Goal: Transaction & Acquisition: Purchase product/service

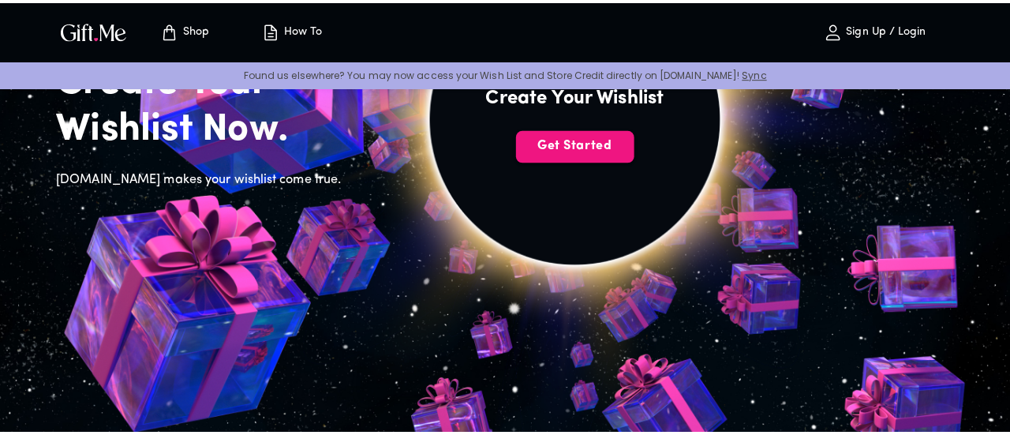
scroll to position [79, 0]
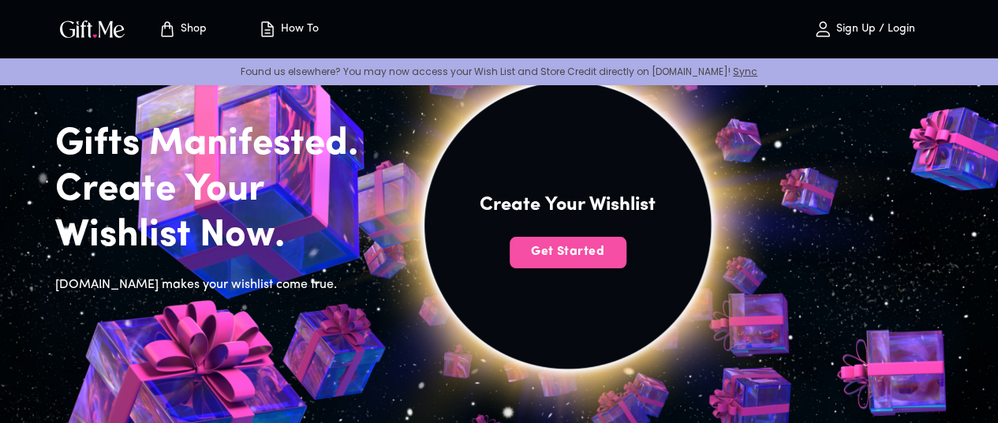
click at [627, 260] on span "Get Started" at bounding box center [568, 251] width 117 height 17
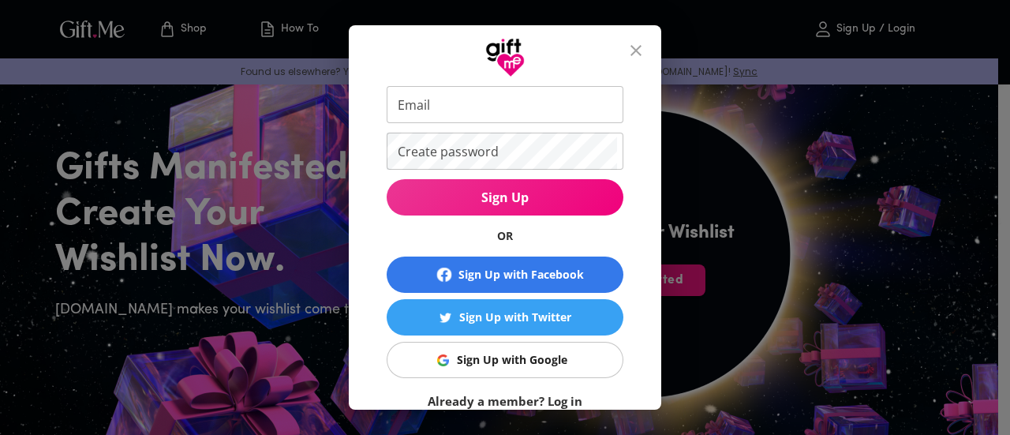
scroll to position [155, 0]
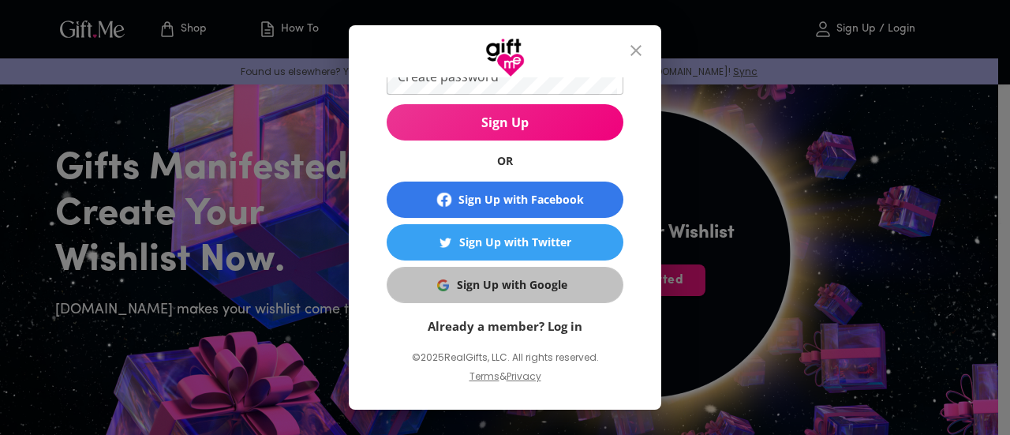
click at [526, 281] on div "Sign Up with Google" at bounding box center [512, 284] width 110 height 17
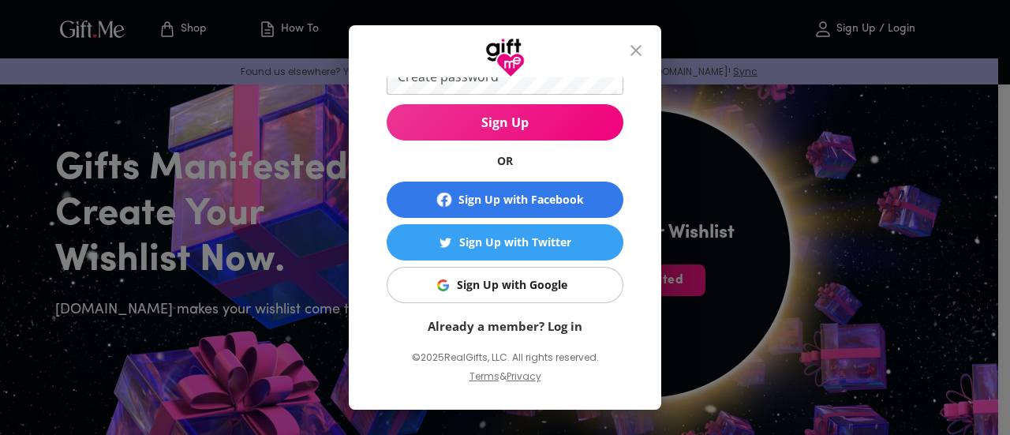
click at [562, 329] on link "Already a member? Log in" at bounding box center [505, 326] width 155 height 16
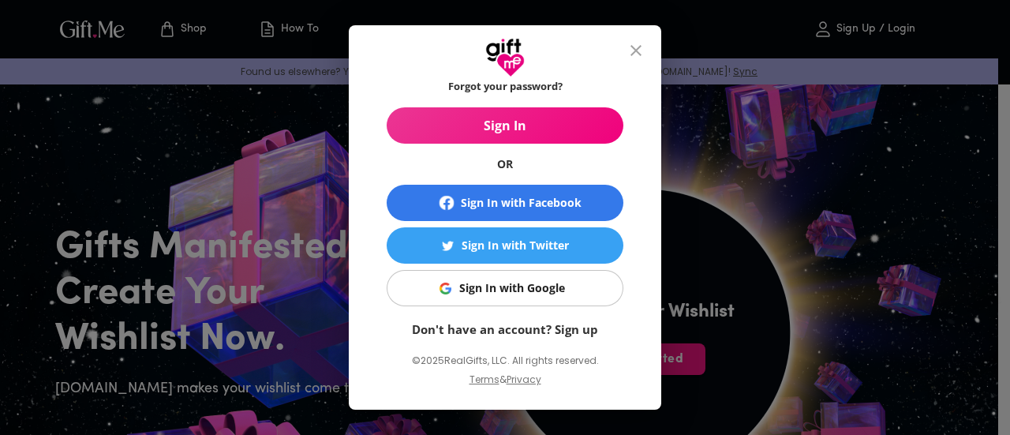
scroll to position [158, 0]
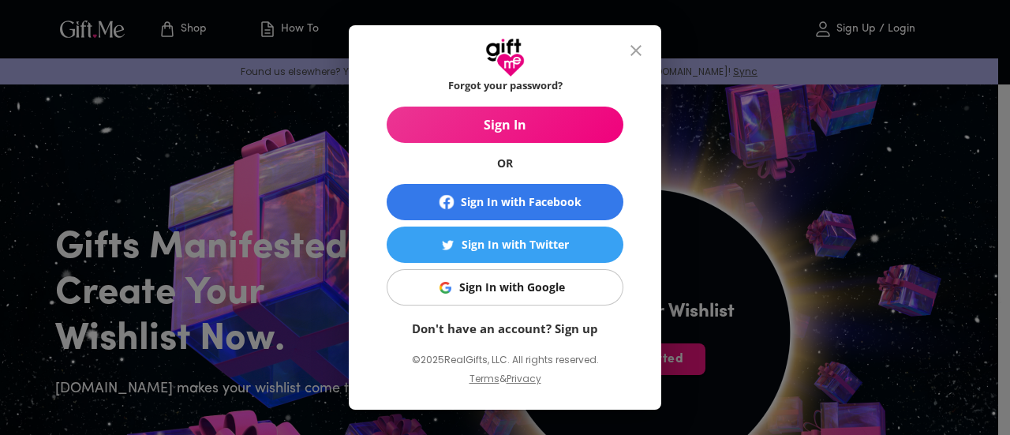
click at [562, 327] on link "Don't have an account? Sign up" at bounding box center [505, 328] width 186 height 16
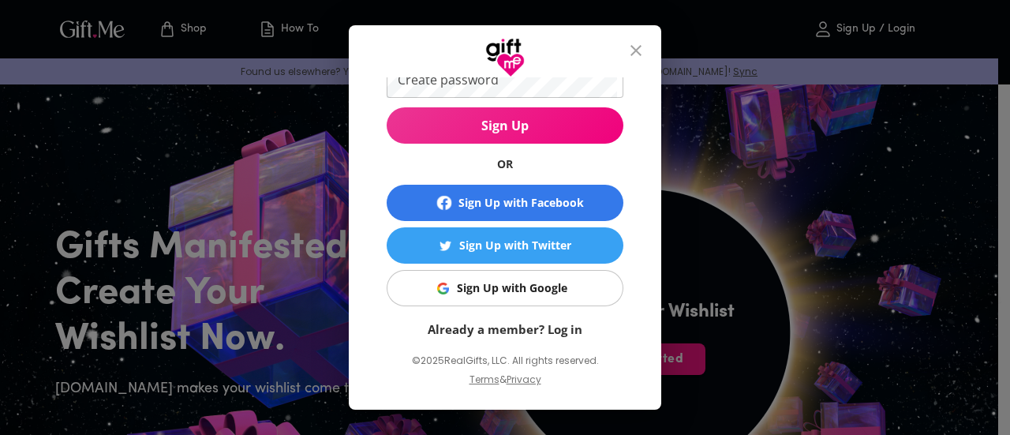
click at [582, 291] on span "Sign Up with Google" at bounding box center [502, 287] width 217 height 17
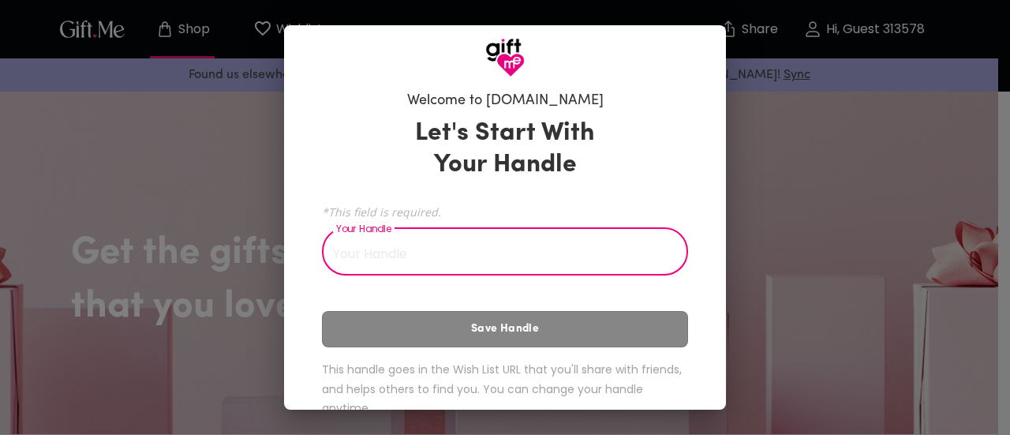
scroll to position [32, 0]
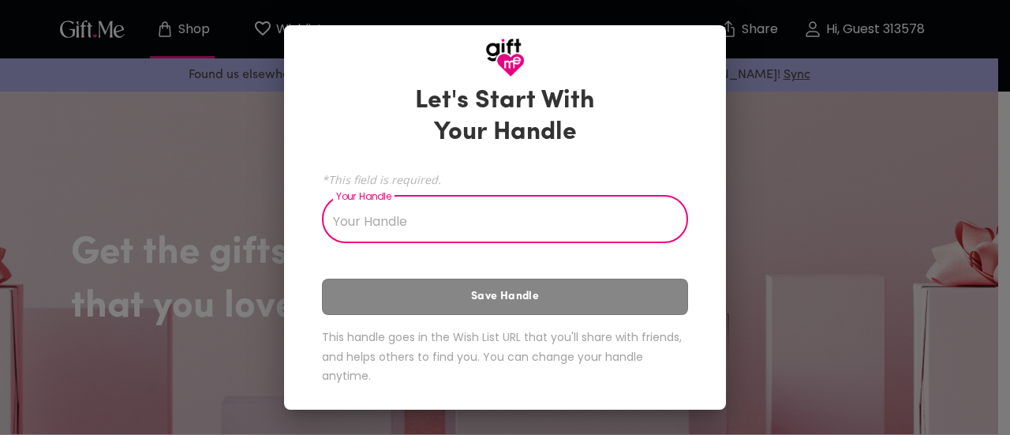
click at [425, 225] on input "Your Handle" at bounding box center [496, 221] width 349 height 44
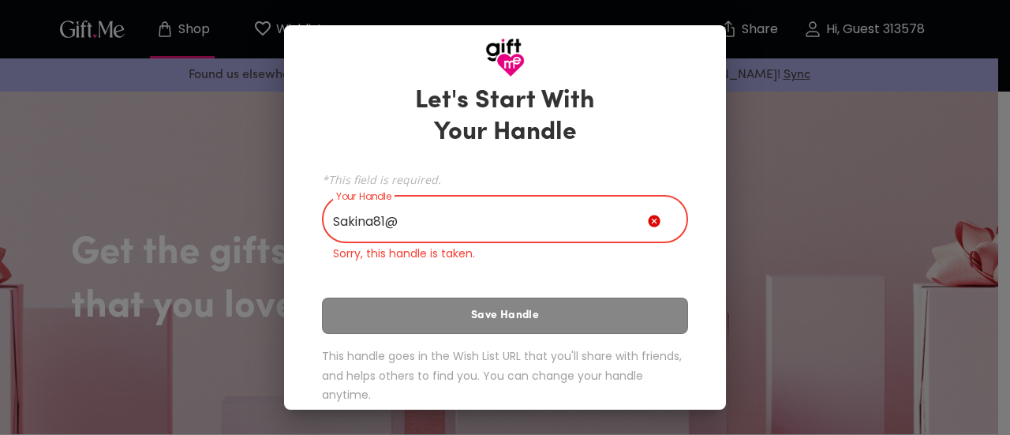
scroll to position [9, 0]
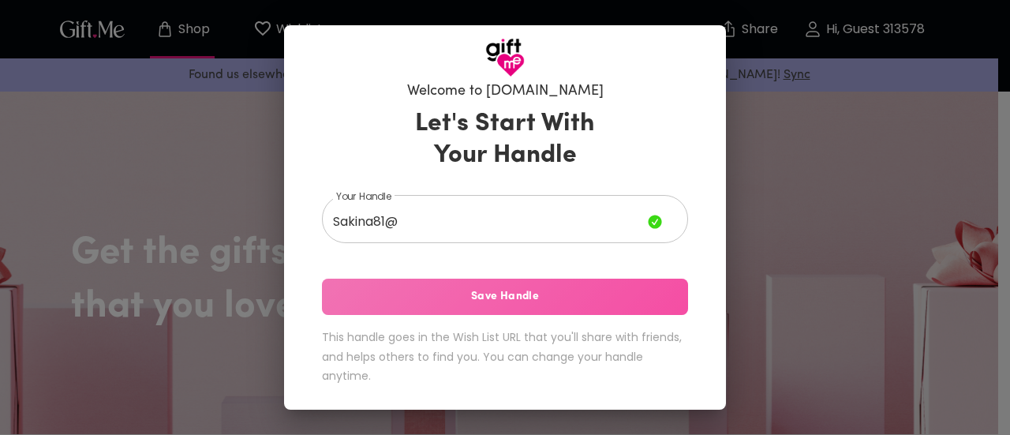
click at [536, 293] on span "Save Handle" at bounding box center [505, 296] width 366 height 17
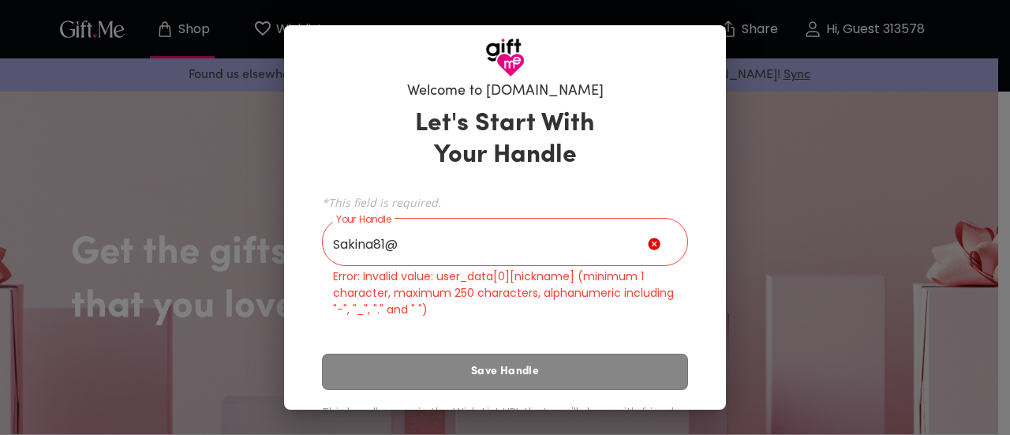
scroll to position [84, 0]
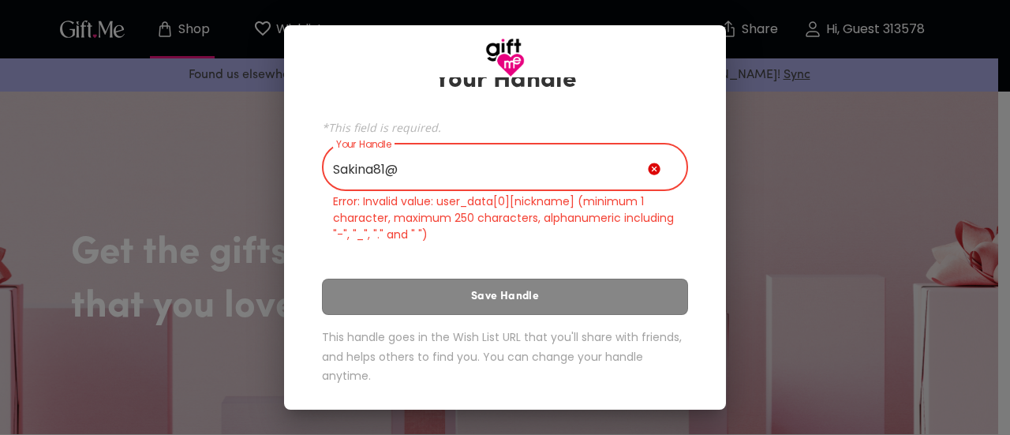
click at [447, 163] on input "Sakina81@" at bounding box center [485, 169] width 326 height 44
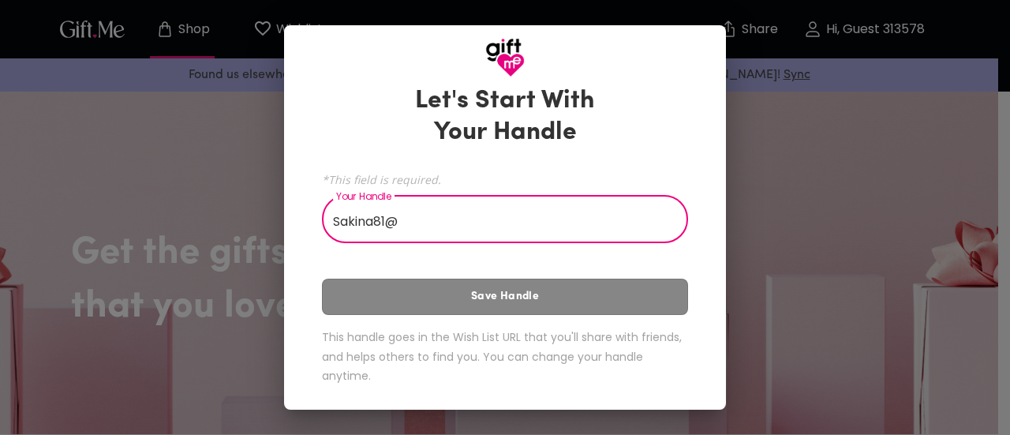
scroll to position [9, 0]
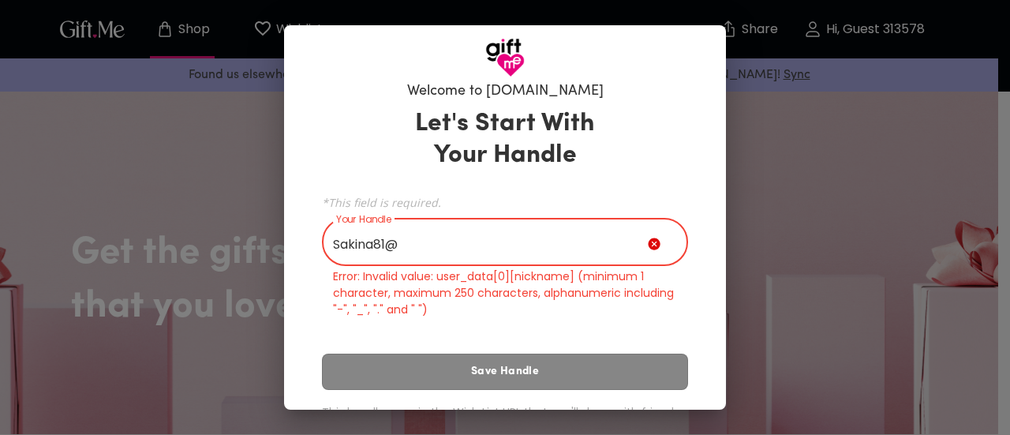
click at [405, 241] on input "Sakina81@" at bounding box center [485, 244] width 326 height 44
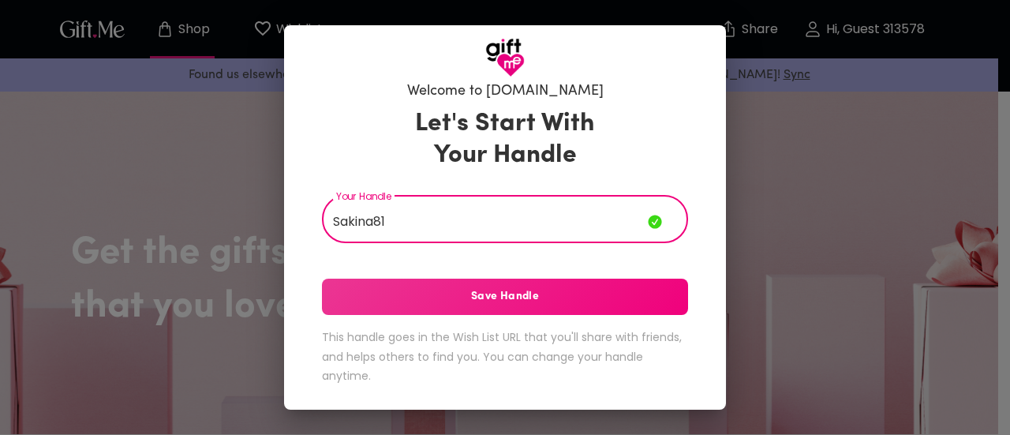
type input "Sakina81"
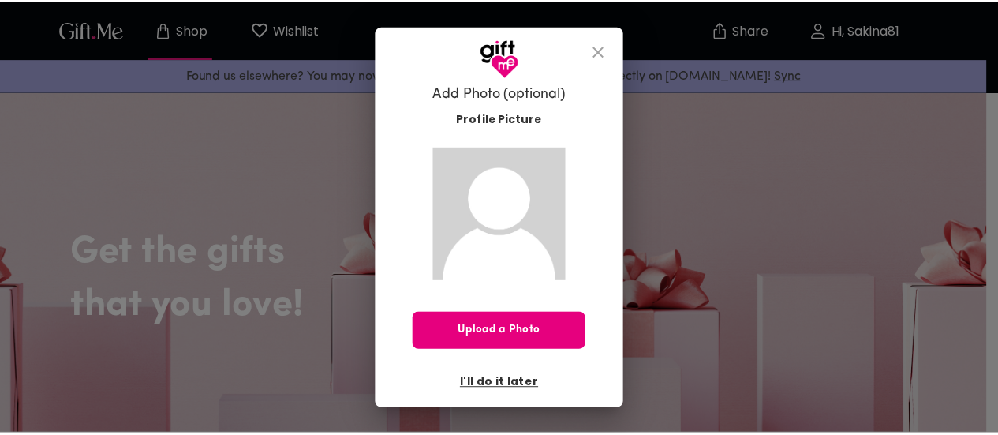
scroll to position [0, 0]
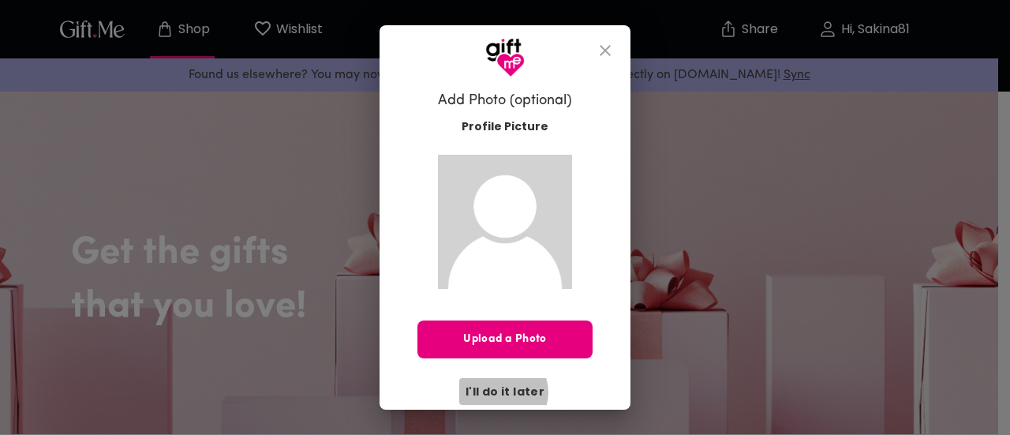
click at [498, 392] on span "I'll do it later" at bounding box center [505, 391] width 79 height 17
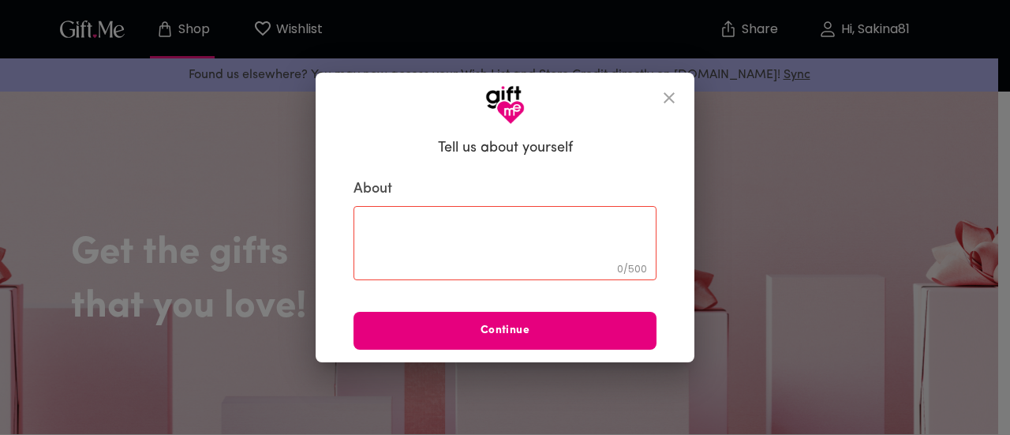
click at [410, 209] on div "0 / 500 ​" at bounding box center [505, 243] width 303 height 74
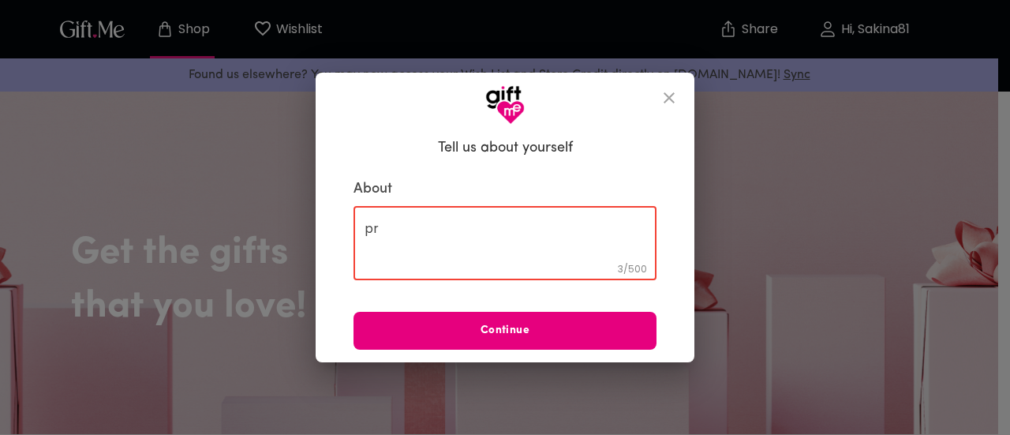
type textarea "p"
click at [673, 88] on button "close" at bounding box center [669, 98] width 38 height 38
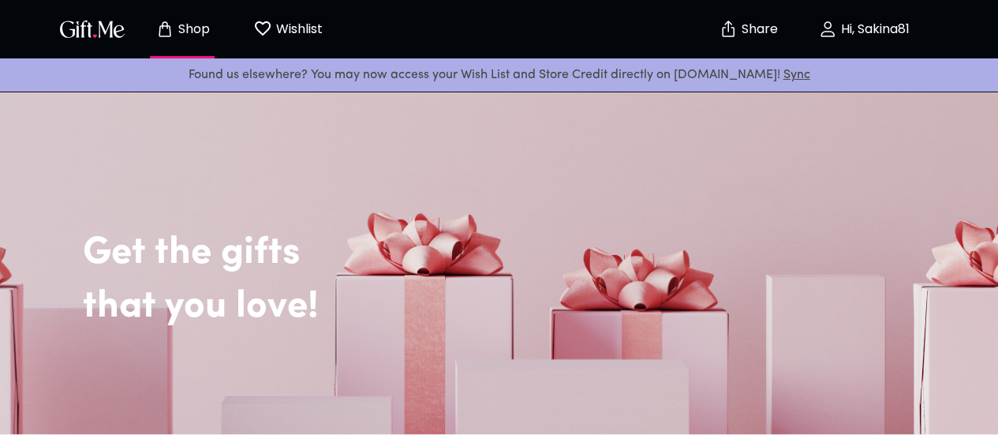
click at [309, 29] on p "Wishlist" at bounding box center [297, 29] width 51 height 21
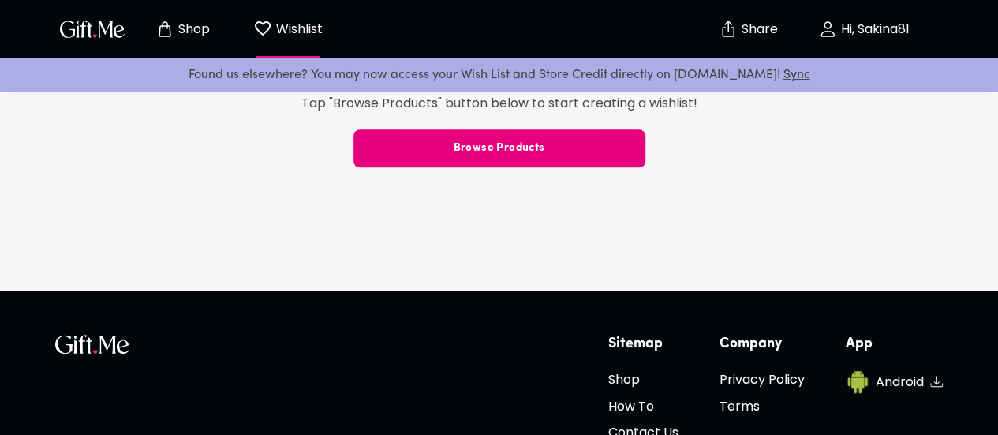
scroll to position [552, 0]
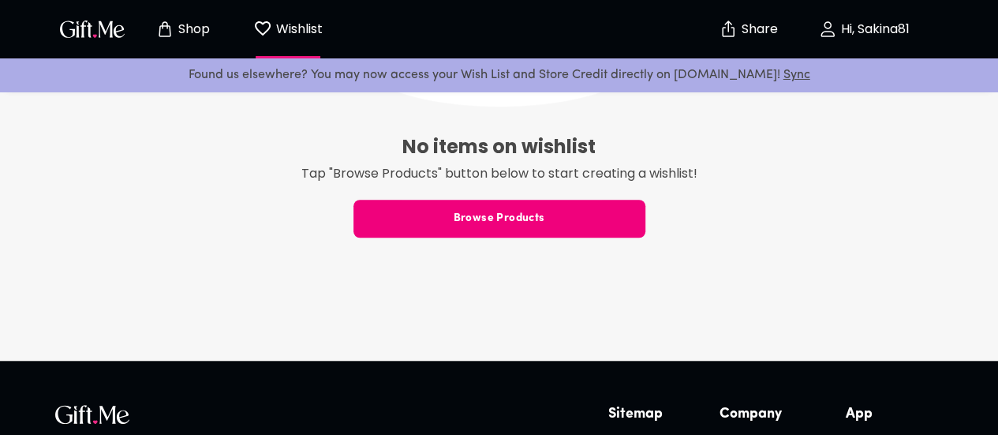
click at [492, 220] on span "Browse Products" at bounding box center [500, 218] width 292 height 17
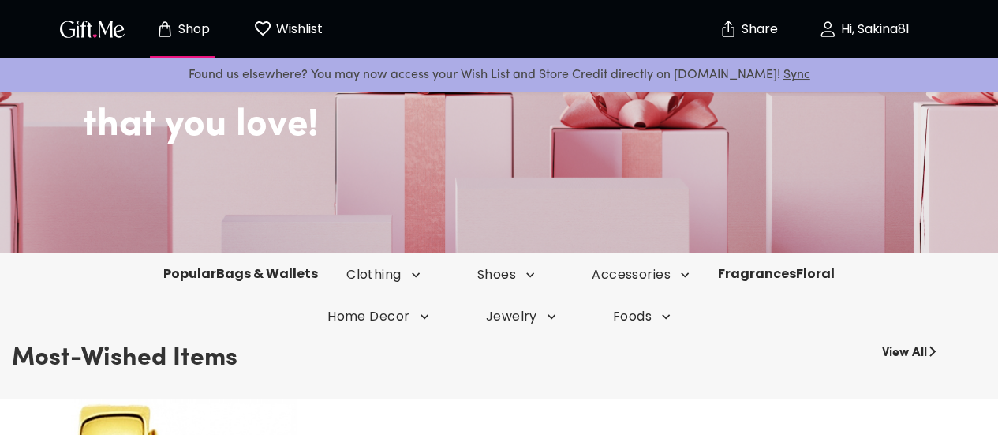
scroll to position [237, 0]
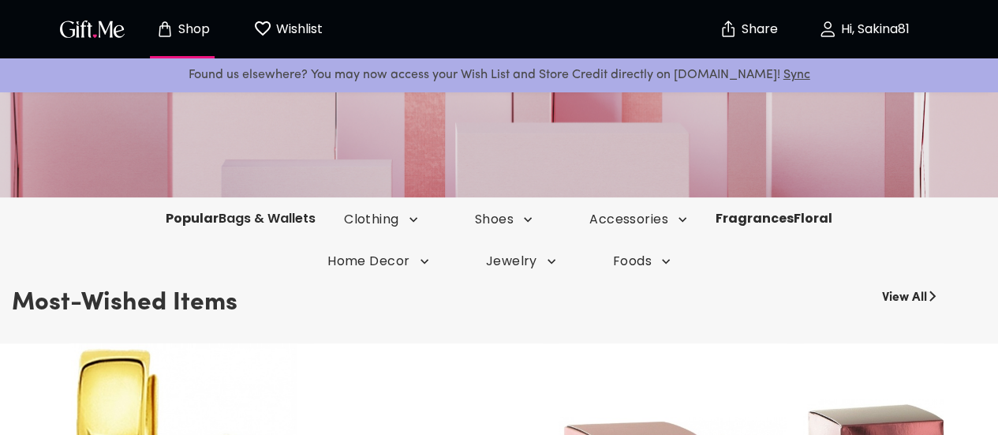
click at [219, 218] on link "Bags & Wallets" at bounding box center [267, 218] width 97 height 18
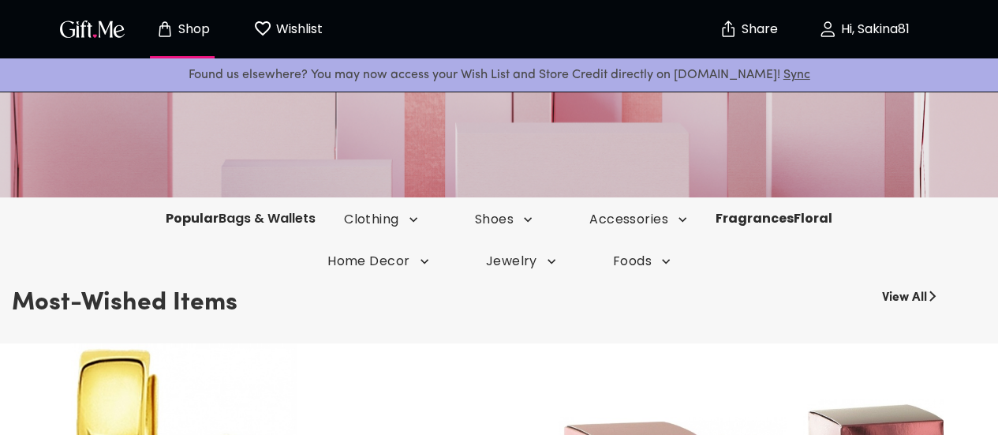
scroll to position [0, 0]
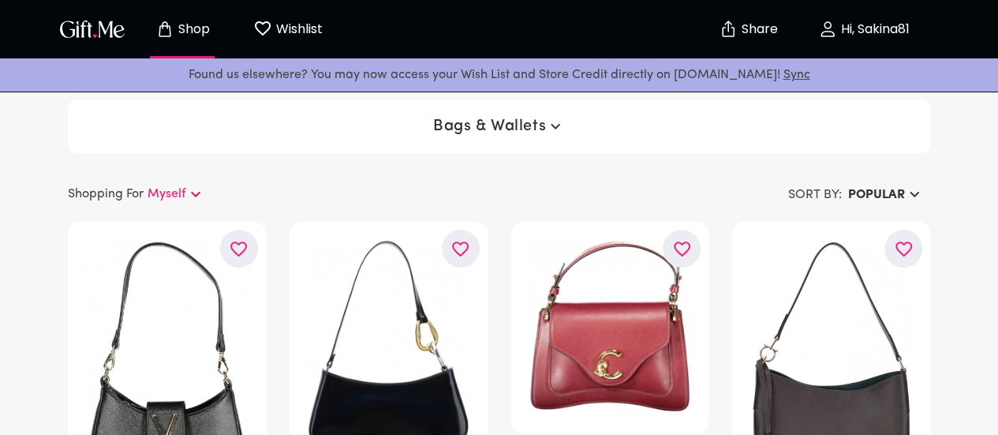
click at [209, 29] on p "Shop" at bounding box center [192, 29] width 36 height 13
